Goal: Communication & Community: Answer question/provide support

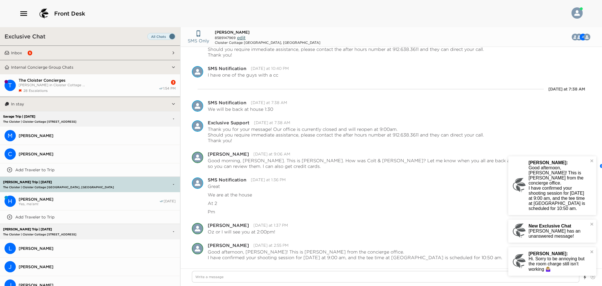
click at [55, 44] on div "Exclusive Chat" at bounding box center [90, 36] width 180 height 18
click at [53, 49] on button "Inbox 5" at bounding box center [90, 53] width 162 height 14
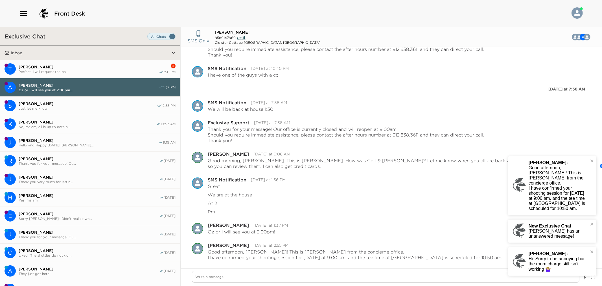
click at [57, 67] on span "[PERSON_NAME]" at bounding box center [89, 66] width 140 height 5
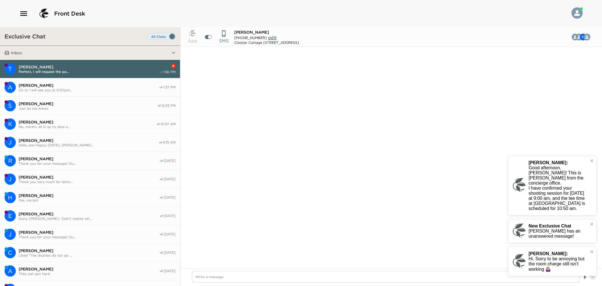
scroll to position [2616, 0]
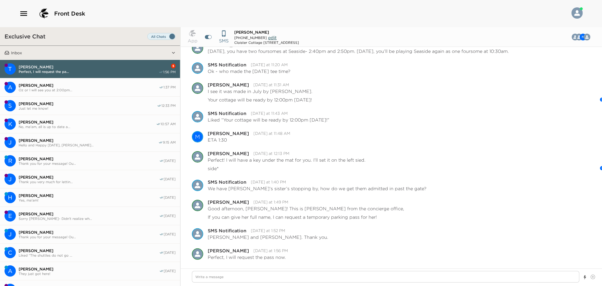
click at [62, 126] on span "No, ma'am, all is up to date a..." at bounding box center [87, 126] width 137 height 4
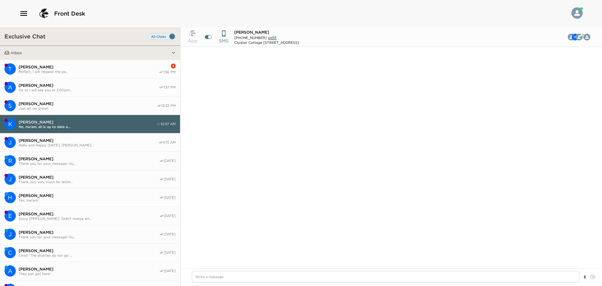
scroll to position [372, 0]
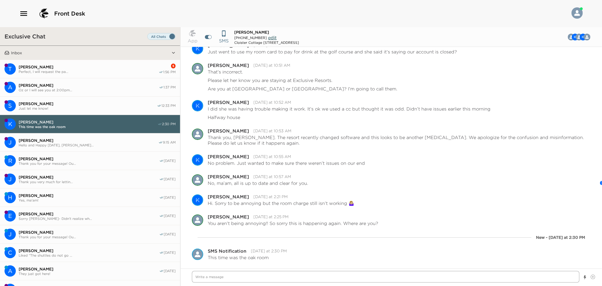
click at [327, 275] on textarea "Write a message" at bounding box center [385, 277] width 387 height 12
click at [588, 251] on icon "Open Message Actions Menu" at bounding box center [589, 251] width 3 height 1
click at [569, 246] on button "Pause Escalation" at bounding box center [574, 243] width 34 height 9
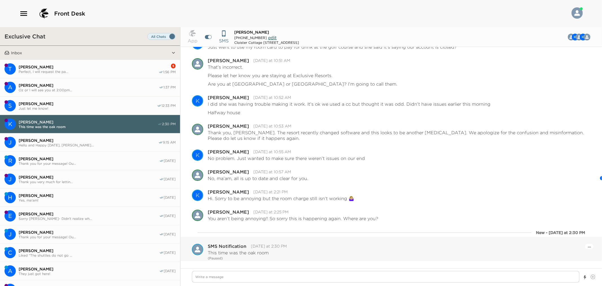
scroll to position [377, 0]
click at [253, 277] on textarea "Write a message" at bounding box center [385, 277] width 387 height 12
click at [96, 68] on span "[PERSON_NAME]" at bounding box center [89, 66] width 140 height 5
type textarea "x"
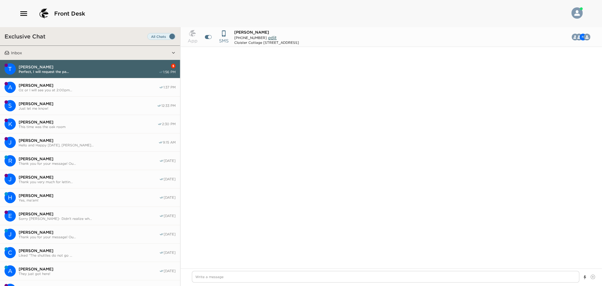
scroll to position [2616, 0]
